Goal: Go to known website: Go to known website

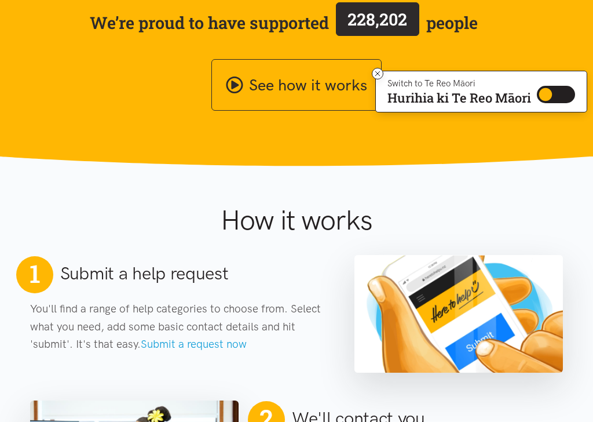
scroll to position [370, 0]
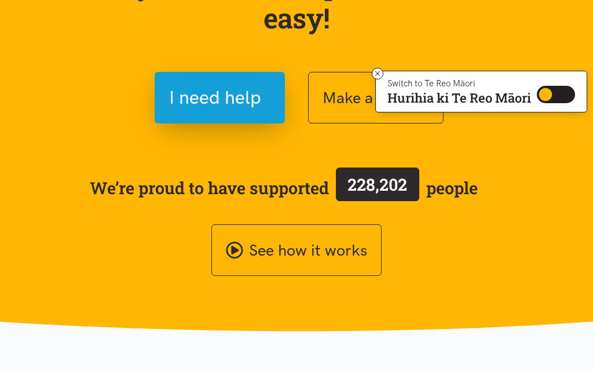
scroll to position [152, 0]
